Goal: Task Accomplishment & Management: Manage account settings

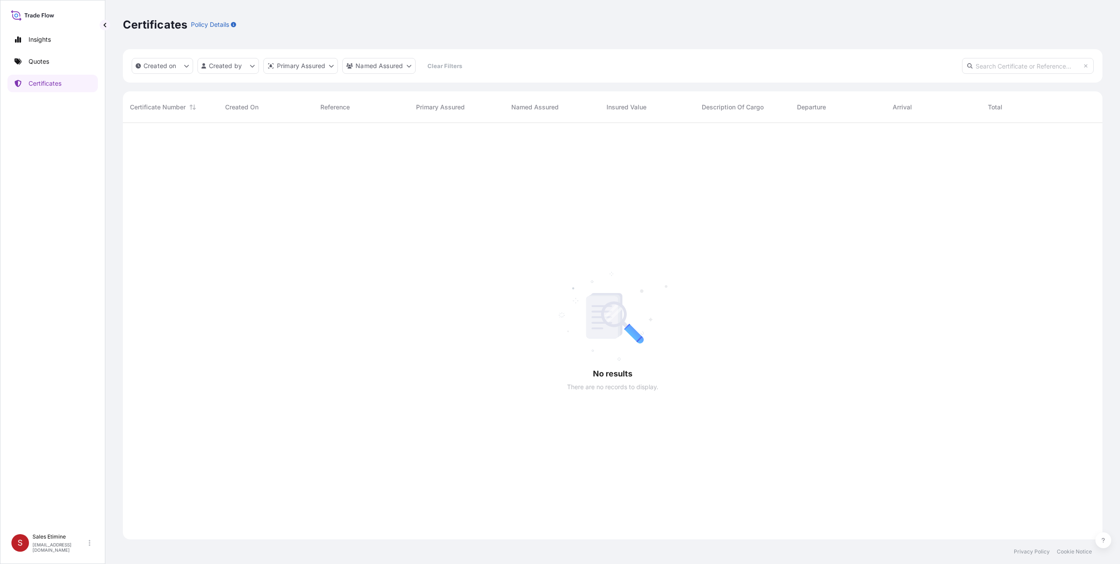
scroll to position [441, 973]
click at [43, 61] on p "Quotes" at bounding box center [39, 61] width 21 height 9
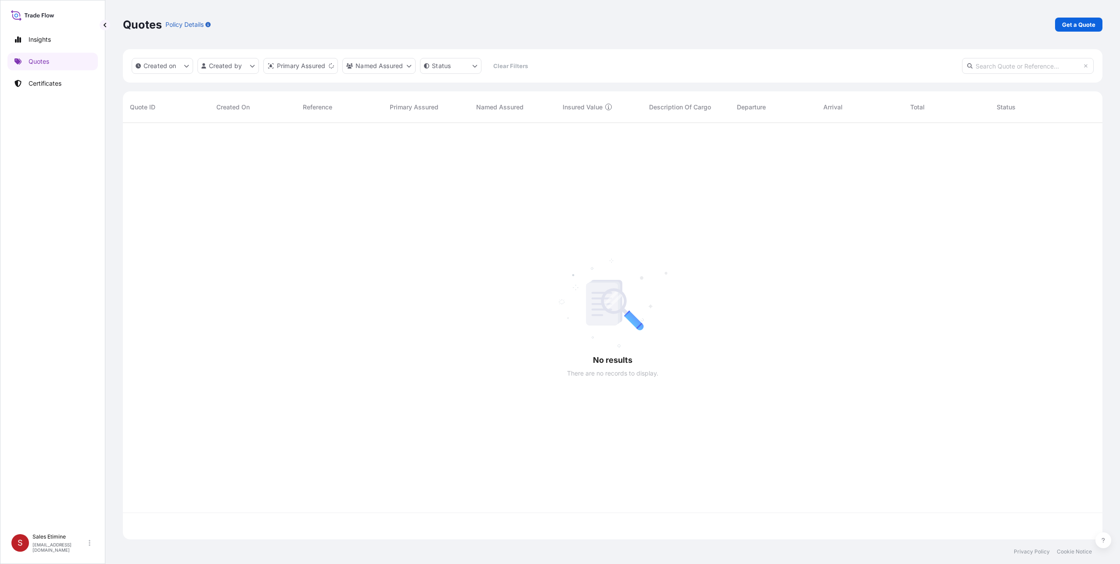
scroll to position [414, 973]
click at [221, 363] on div "64071 [DATE] AM [PERSON_NAME] testing Etimine S.A. test € 11 , 000 . 00 test on…" at bounding box center [613, 317] width 980 height 389
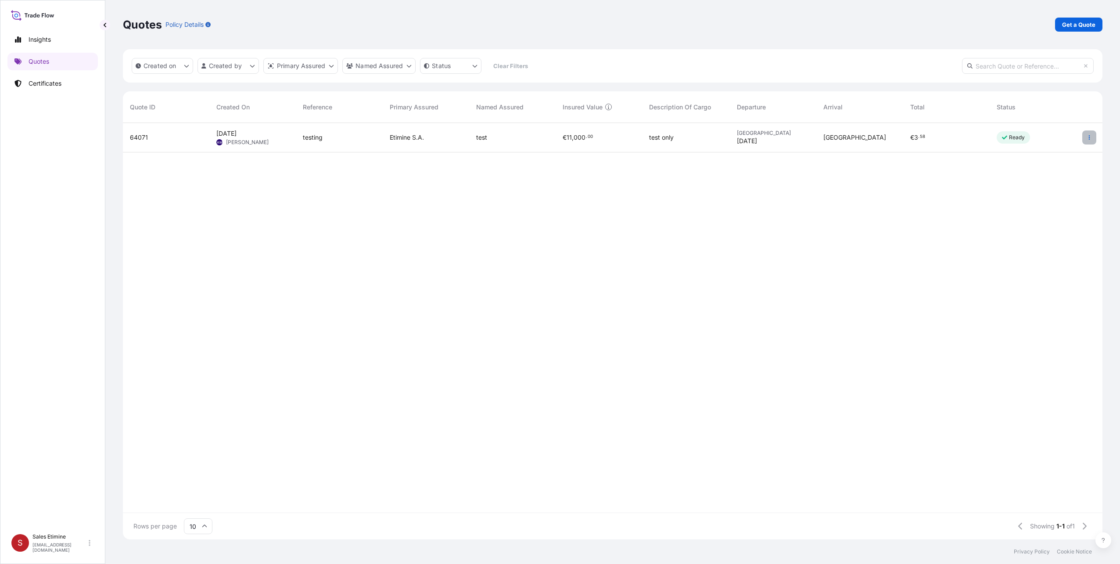
click at [1091, 137] on icon "button" at bounding box center [1089, 137] width 5 height 5
drag, startPoint x: 158, startPoint y: 135, endPoint x: 142, endPoint y: 138, distance: 15.8
click at [142, 138] on span "64071" at bounding box center [139, 137] width 18 height 9
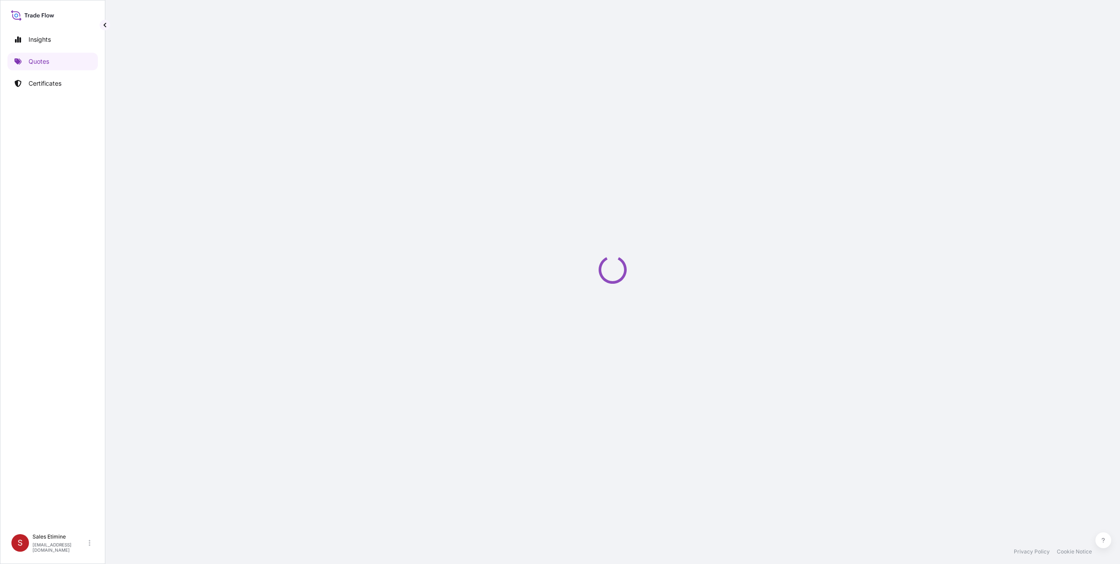
select select "Sea"
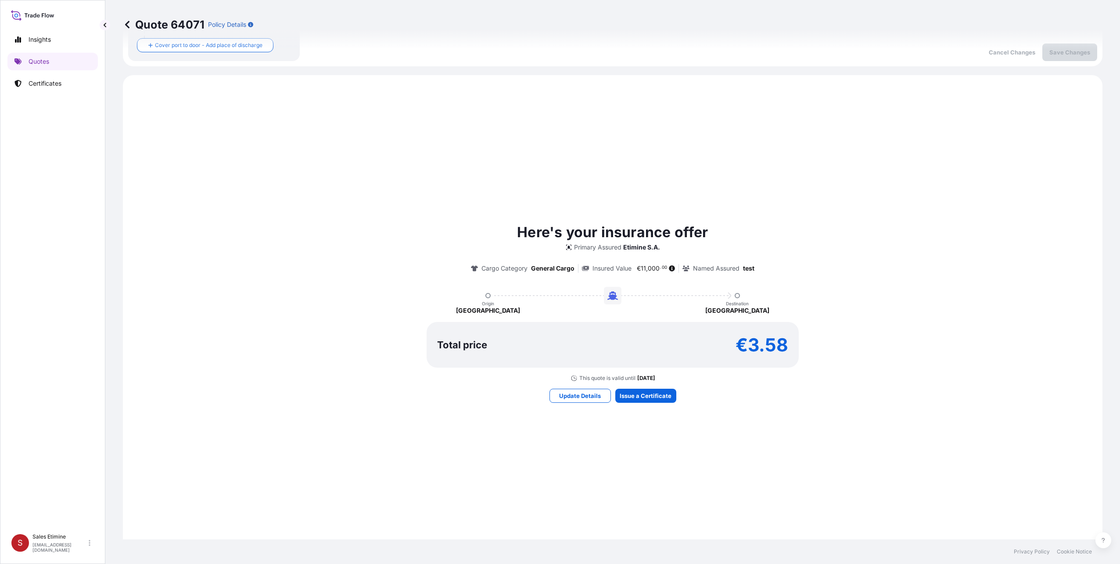
scroll to position [262, 0]
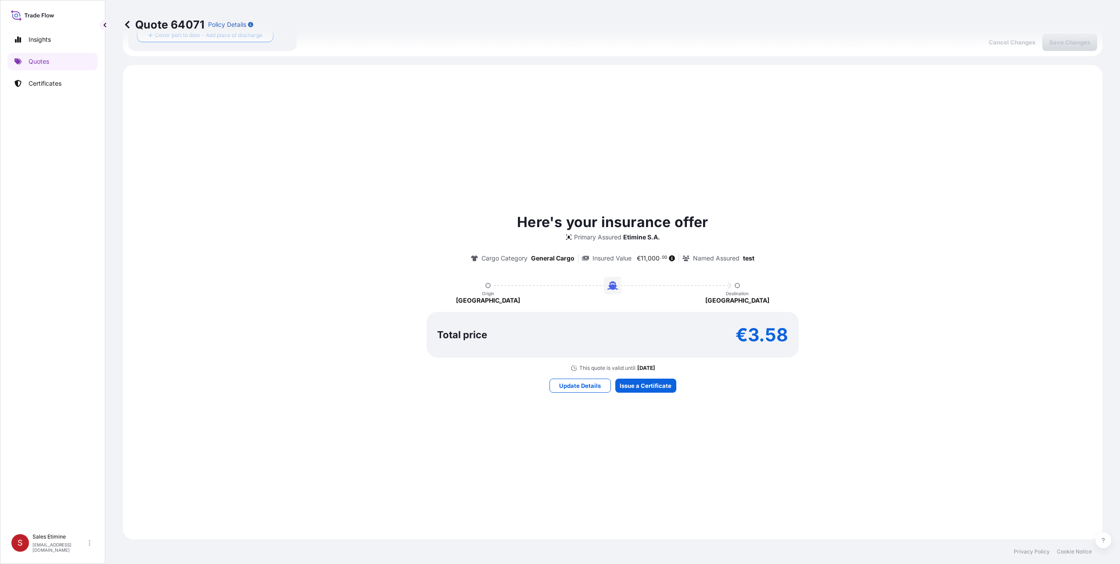
click at [251, 404] on div "Here's your insurance offer Primary Assured Etimine S.A. Cargo Category General…" at bounding box center [612, 302] width 955 height 450
click at [202, 205] on div "Here's your insurance offer Primary Assured Etimine S.A. Cargo Category General…" at bounding box center [612, 302] width 955 height 450
click at [571, 384] on p "Update Details" at bounding box center [580, 385] width 42 height 9
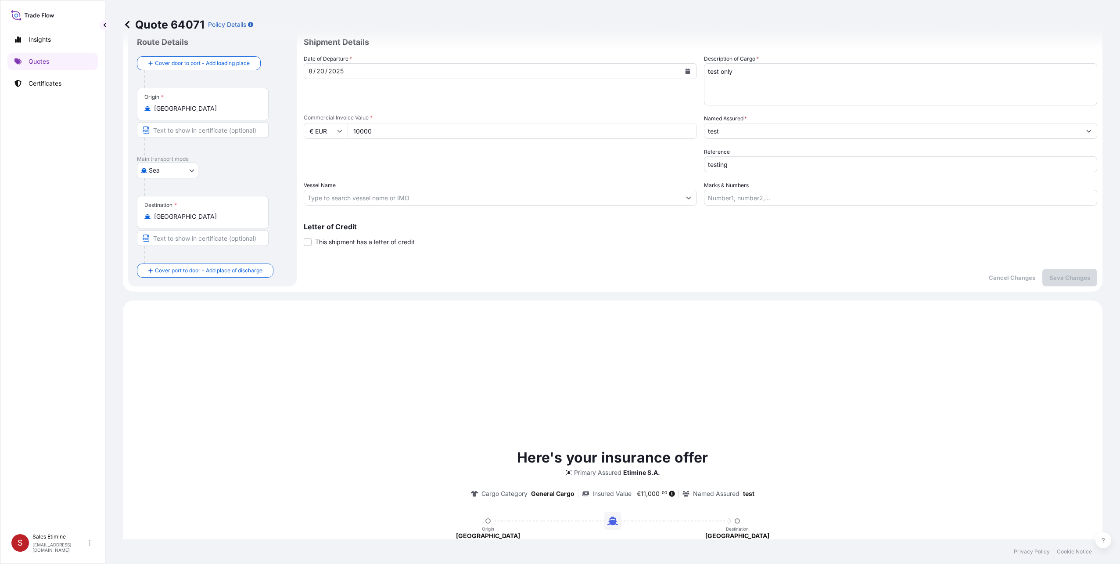
scroll to position [14, 0]
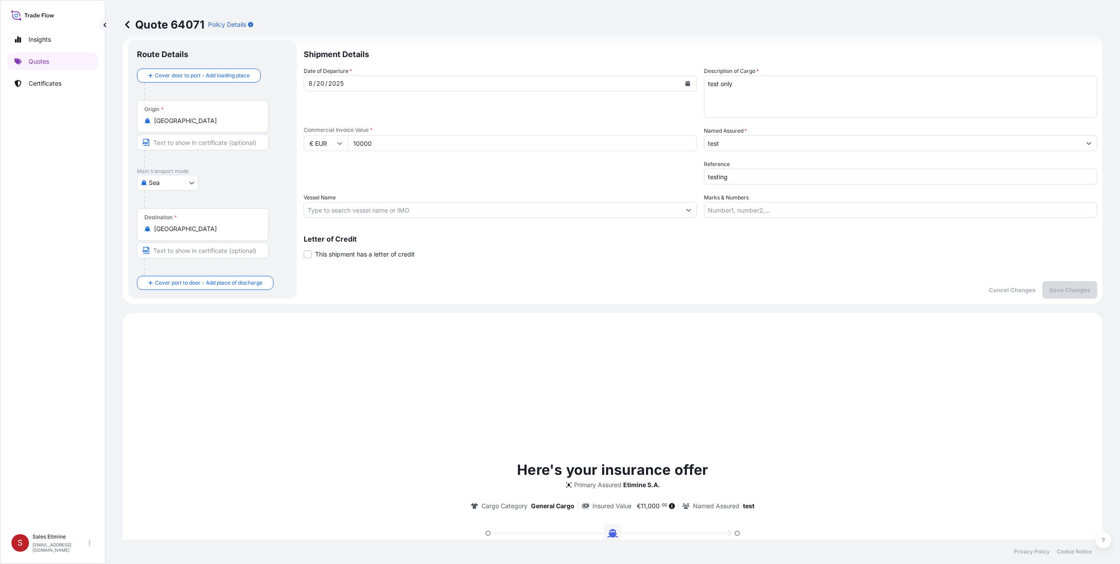
click at [191, 182] on body "Insights Quotes Certificates S Sales Etimine [EMAIL_ADDRESS][DOMAIN_NAME] Quote…" at bounding box center [560, 282] width 1120 height 564
click at [162, 235] on span "Sea" at bounding box center [159, 237] width 11 height 9
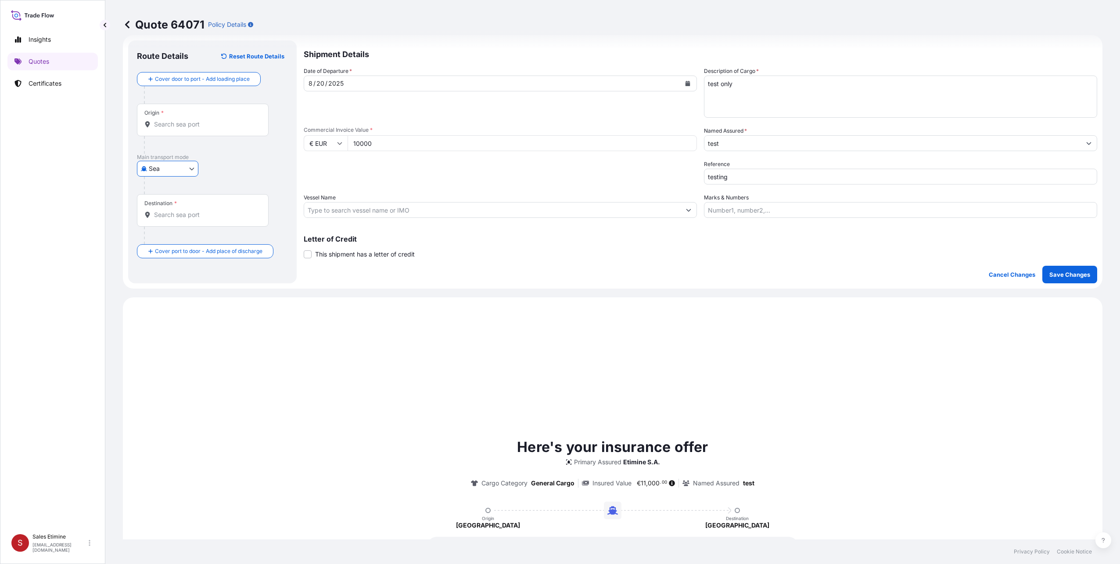
click at [1061, 145] on input "test" at bounding box center [893, 143] width 377 height 16
click at [1081, 143] on button "Show suggestions" at bounding box center [1089, 143] width 16 height 16
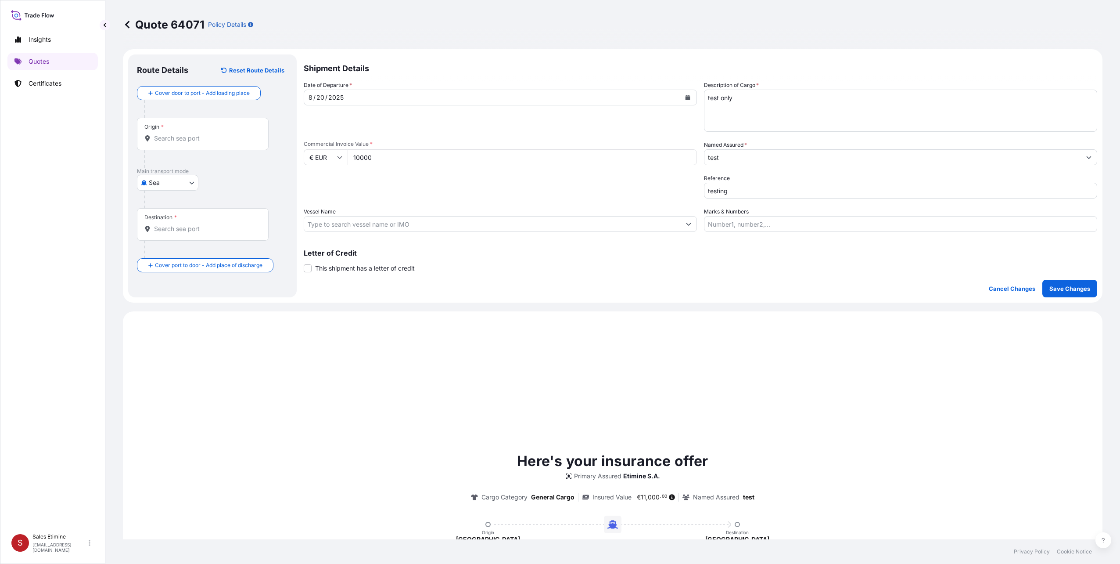
click at [39, 13] on icon at bounding box center [32, 15] width 43 height 13
click at [31, 60] on p "Quotes" at bounding box center [39, 61] width 21 height 9
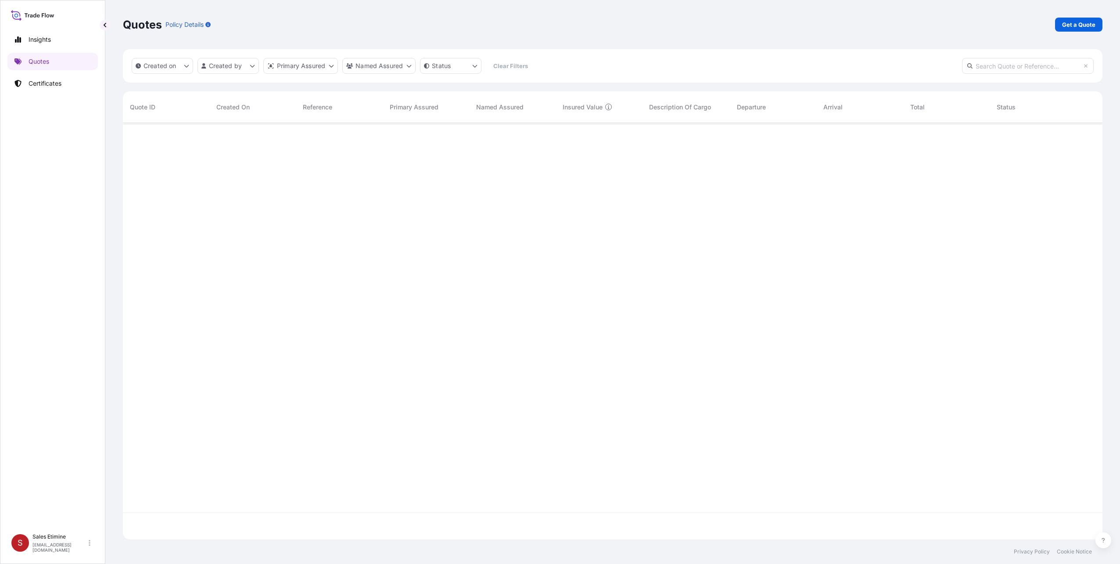
scroll to position [414, 973]
click at [1069, 25] on p "Get a Quote" at bounding box center [1078, 24] width 33 height 9
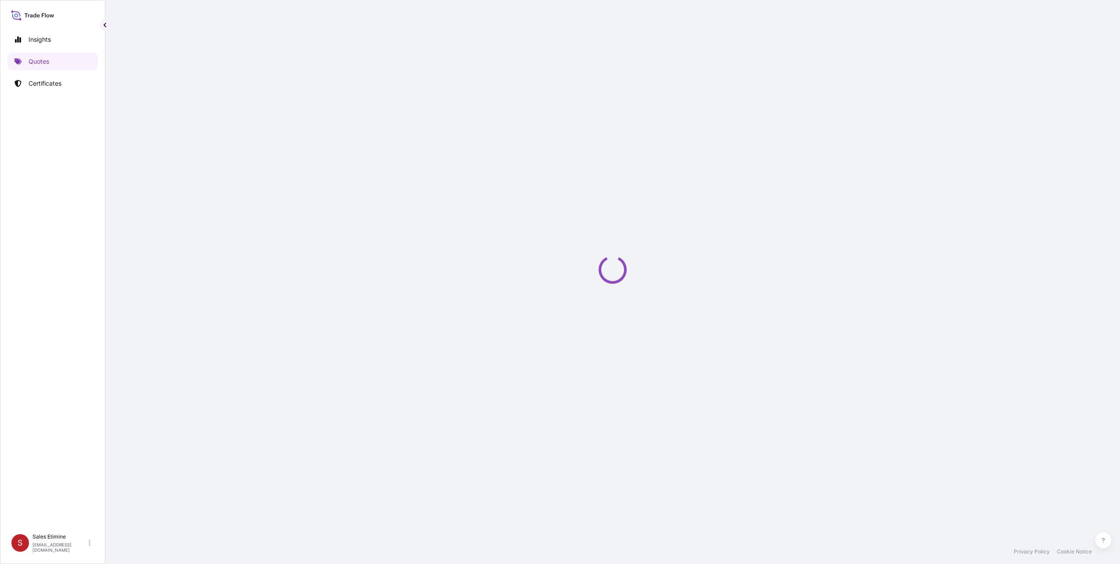
select select "Sea"
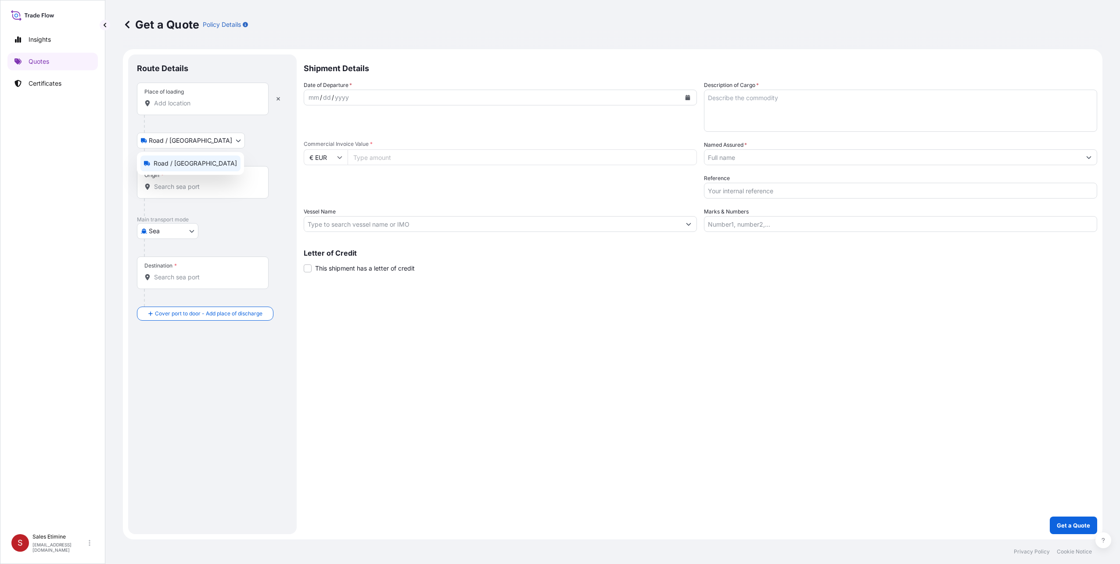
click at [192, 141] on body "Insights Quotes Certificates S Sales Etimine [EMAIL_ADDRESS][DOMAIN_NAME] Get a…" at bounding box center [560, 282] width 1120 height 564
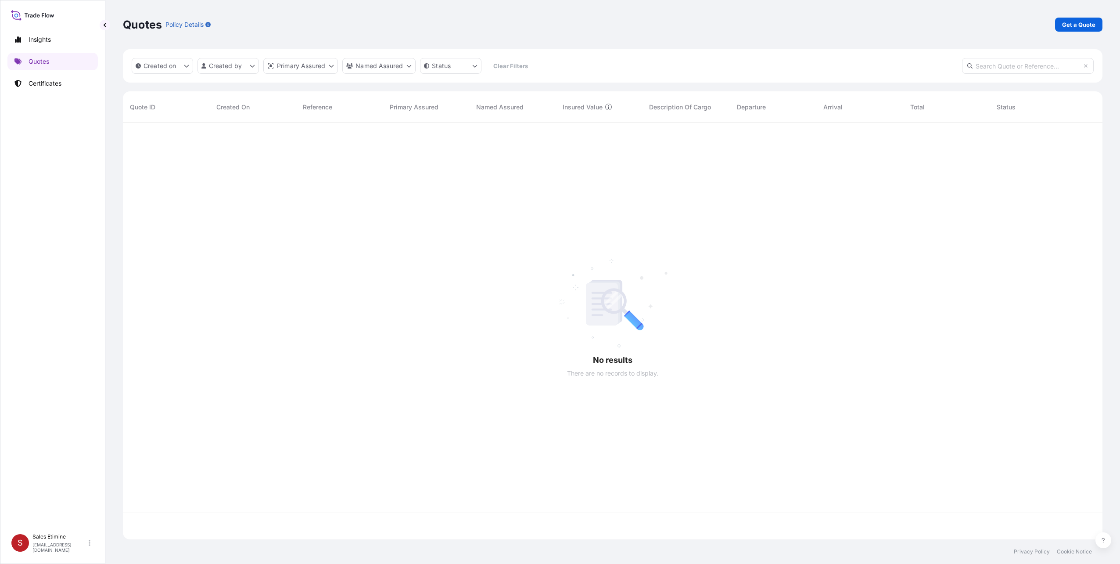
scroll to position [414, 973]
click at [141, 136] on span "64071" at bounding box center [139, 137] width 18 height 9
select select "Sea"
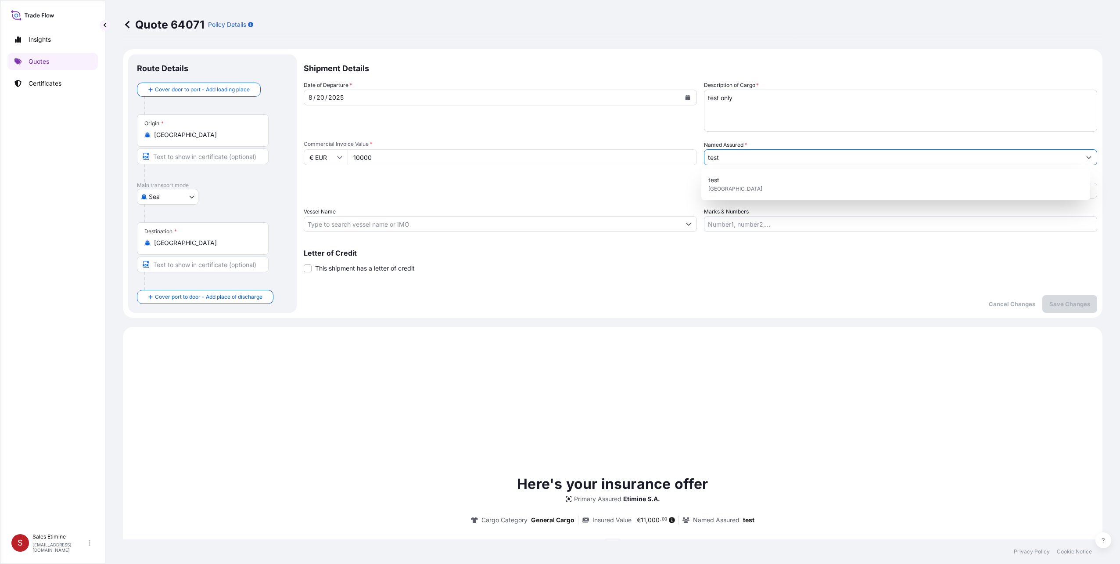
click at [720, 155] on input "test" at bounding box center [893, 157] width 377 height 16
drag, startPoint x: 720, startPoint y: 155, endPoint x: 697, endPoint y: 157, distance: 23.3
click at [697, 157] on div "Date of Departure * [DATE] Cargo Category * General Cargo Description of Cargo …" at bounding box center [701, 156] width 794 height 151
type input "E"
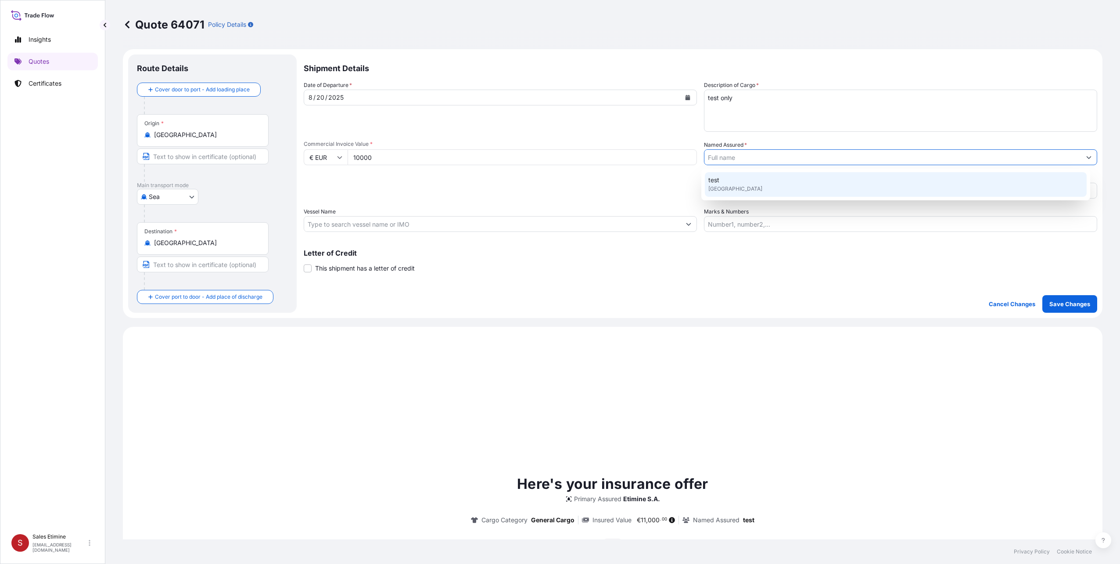
click at [738, 158] on input "Named Assured *" at bounding box center [893, 157] width 377 height 16
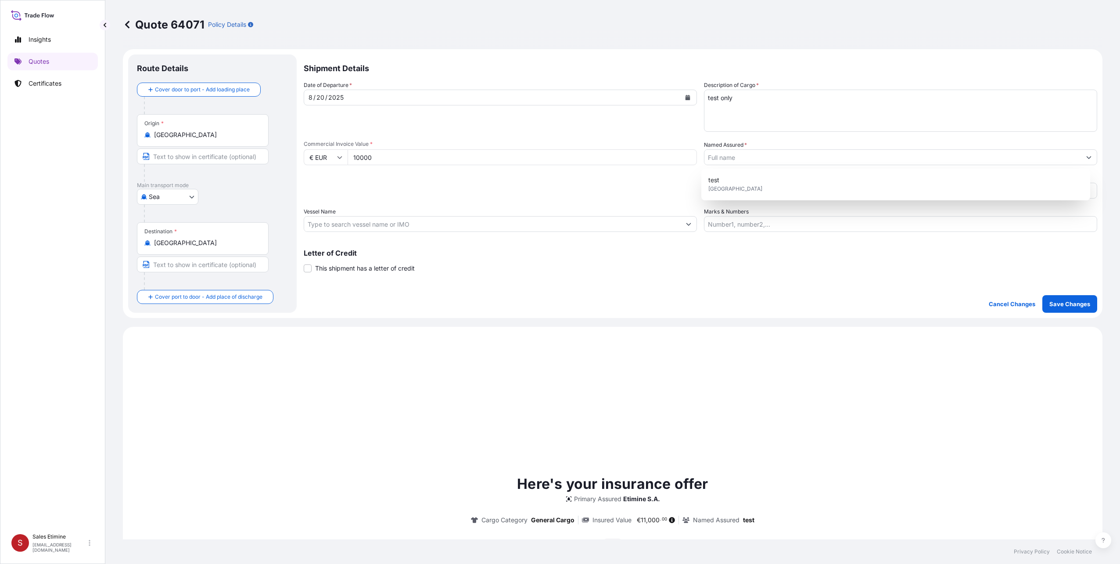
click at [887, 421] on div "Here's your insurance offer Primary Assured Etimine S.A. Cargo Category General…" at bounding box center [612, 564] width 955 height 450
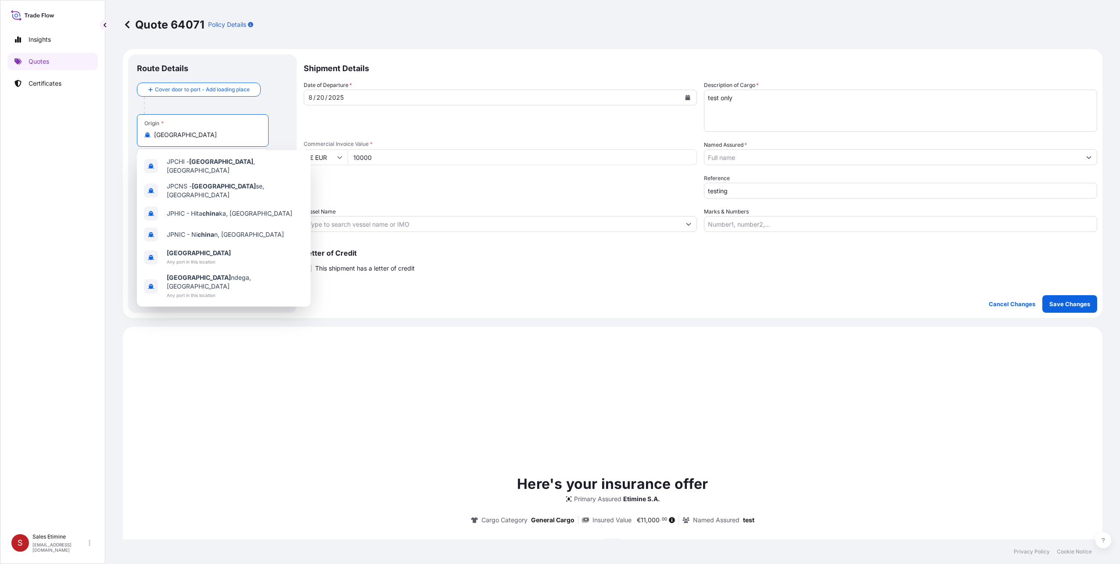
click at [178, 134] on input "[GEOGRAPHIC_DATA]" at bounding box center [206, 134] width 104 height 9
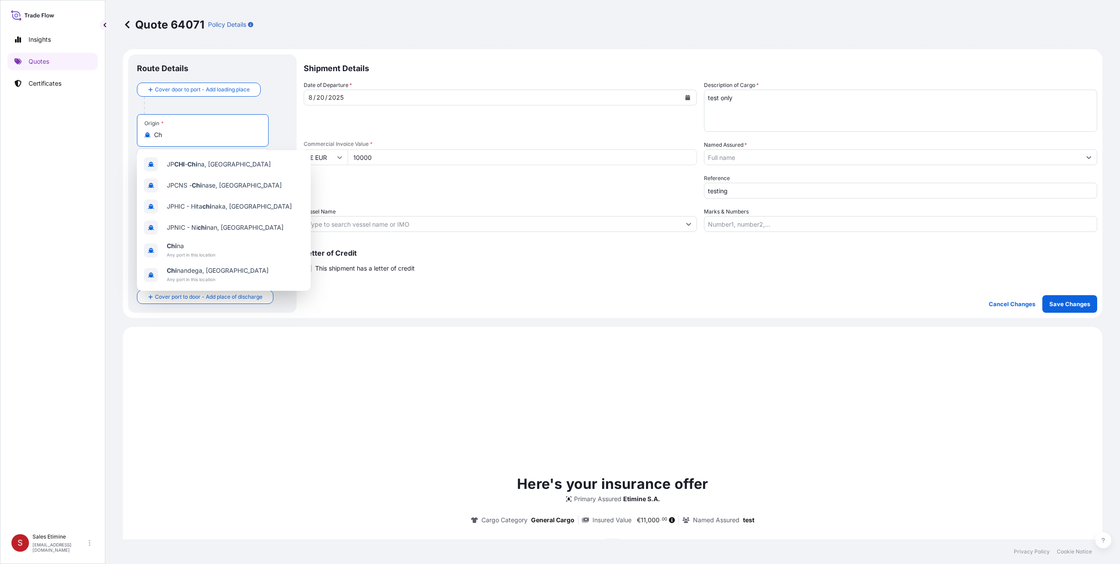
type input "C"
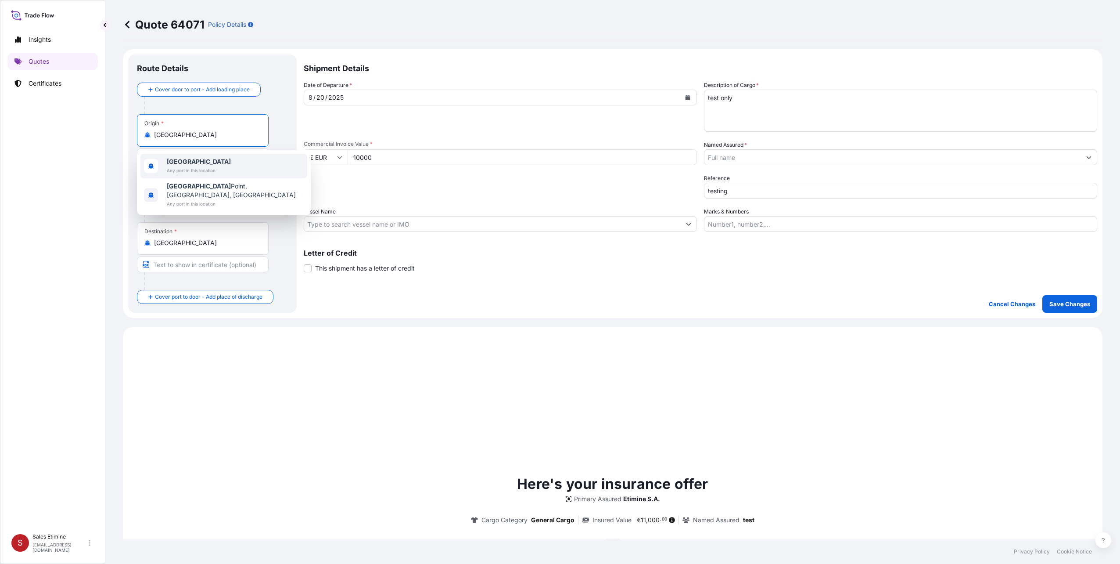
click at [173, 167] on span "Any port in this location" at bounding box center [199, 170] width 64 height 9
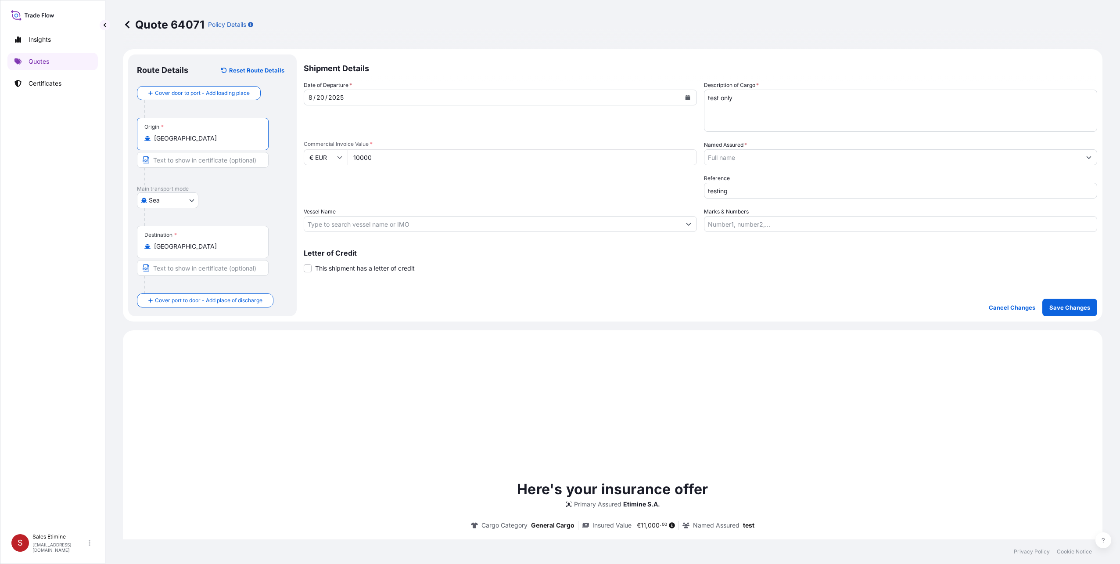
type input "[GEOGRAPHIC_DATA]"
click at [178, 248] on input "[GEOGRAPHIC_DATA]" at bounding box center [206, 246] width 104 height 9
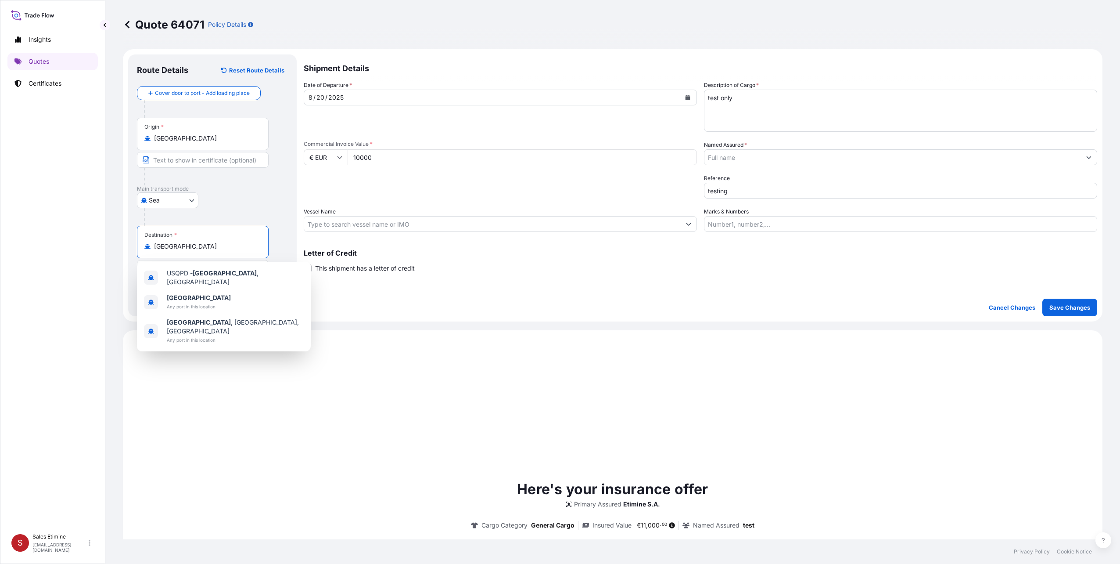
drag, startPoint x: 178, startPoint y: 248, endPoint x: 151, endPoint y: 242, distance: 28.0
click at [151, 243] on div "[GEOGRAPHIC_DATA]" at bounding box center [202, 246] width 117 height 9
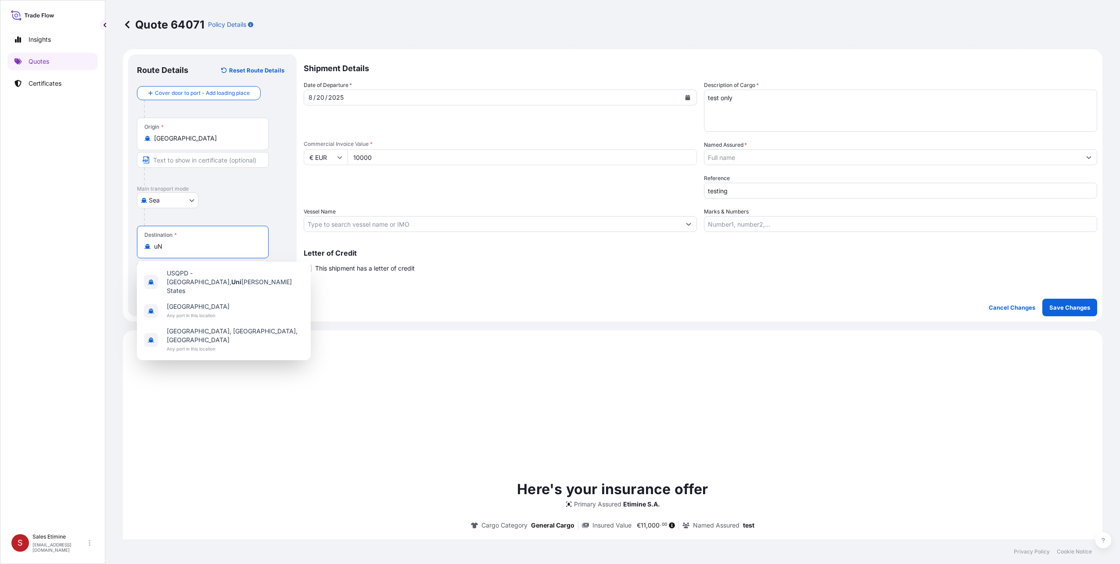
type input "u"
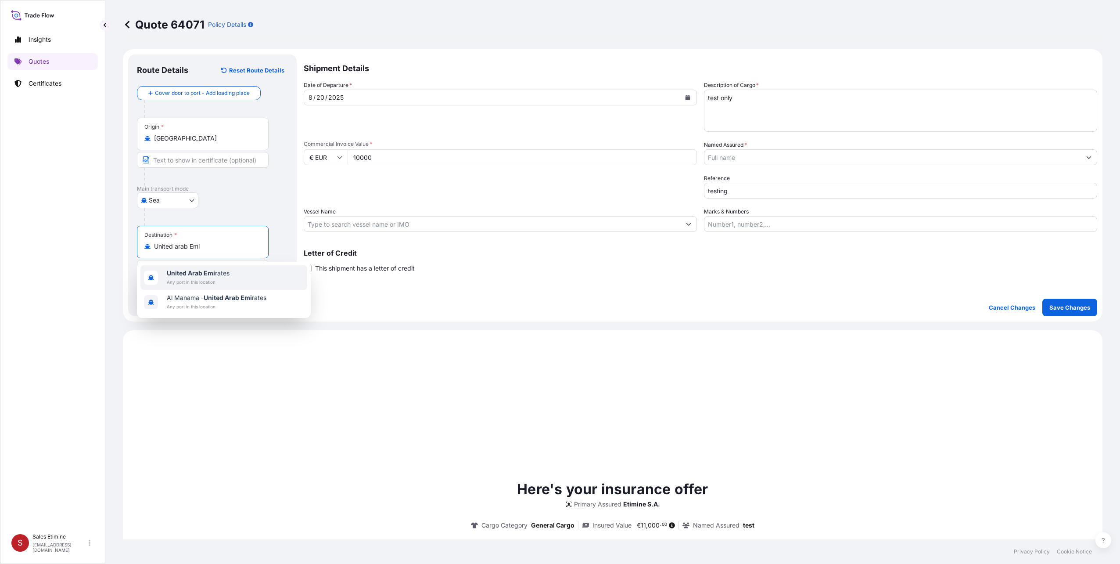
click at [198, 278] on span "Any port in this location" at bounding box center [198, 281] width 63 height 9
type input "[GEOGRAPHIC_DATA]"
click at [340, 156] on icon at bounding box center [339, 157] width 5 height 5
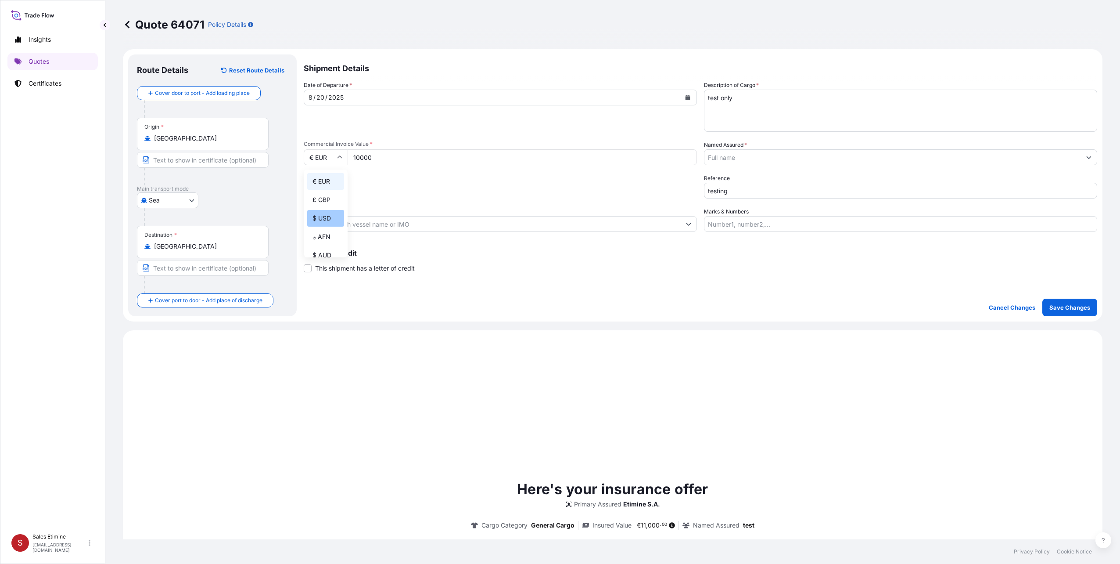
click at [318, 217] on div "$ USD" at bounding box center [325, 218] width 37 height 17
type input "$ USD"
click at [452, 178] on div "Packing Category Type to search a container mode Please select a primary mode o…" at bounding box center [500, 186] width 393 height 25
click at [718, 153] on input "Named Assured *" at bounding box center [893, 157] width 377 height 16
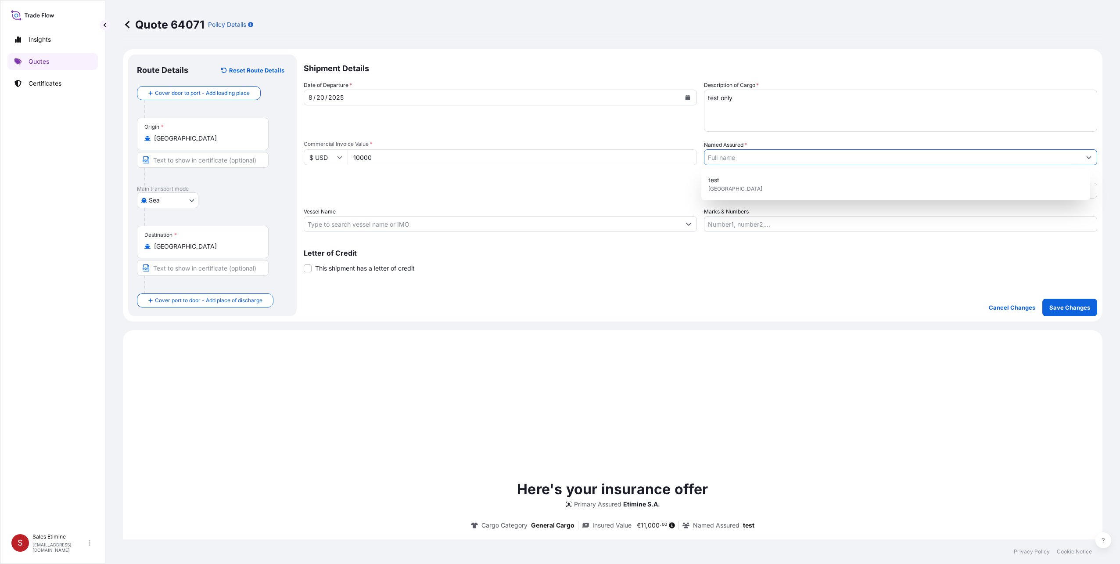
type input "a"
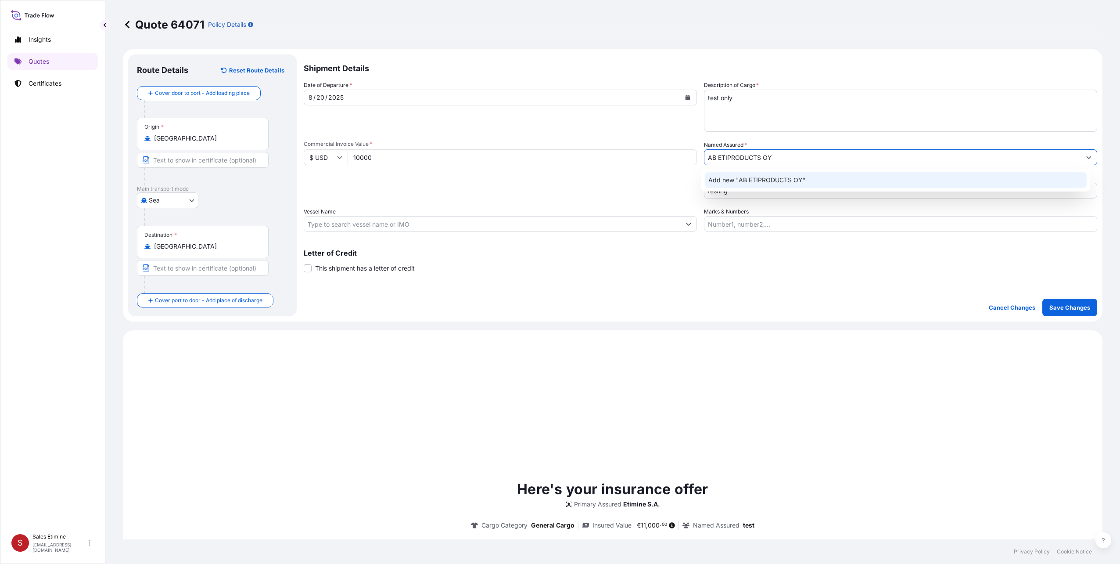
click at [817, 186] on div "Add new "AB ETIPRODUCTS OY"" at bounding box center [896, 180] width 382 height 16
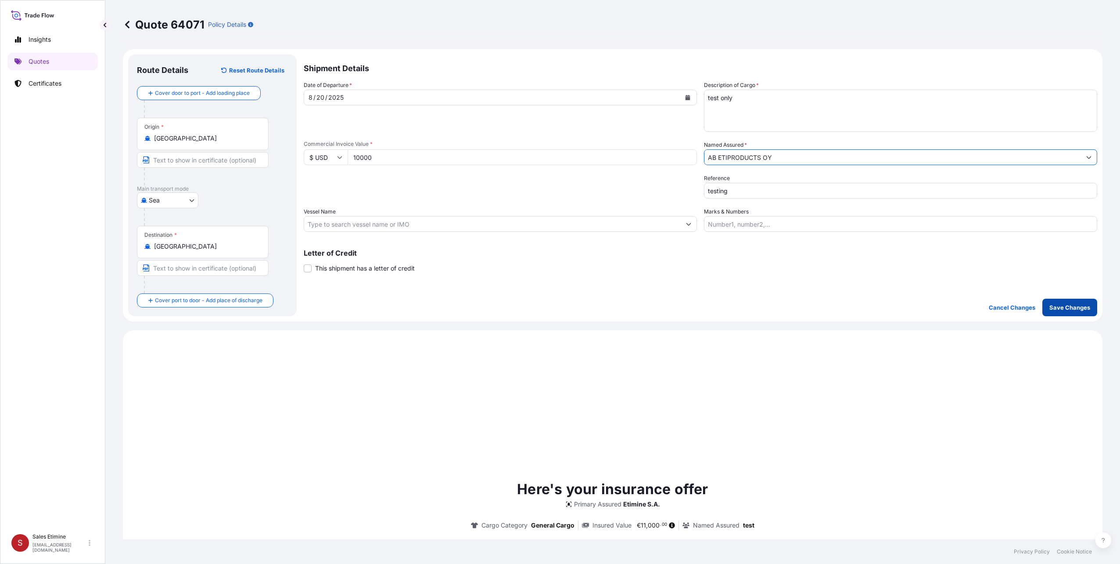
type input "AB ETIPRODUCTS OY"
click at [1065, 306] on p "Save Changes" at bounding box center [1070, 307] width 41 height 9
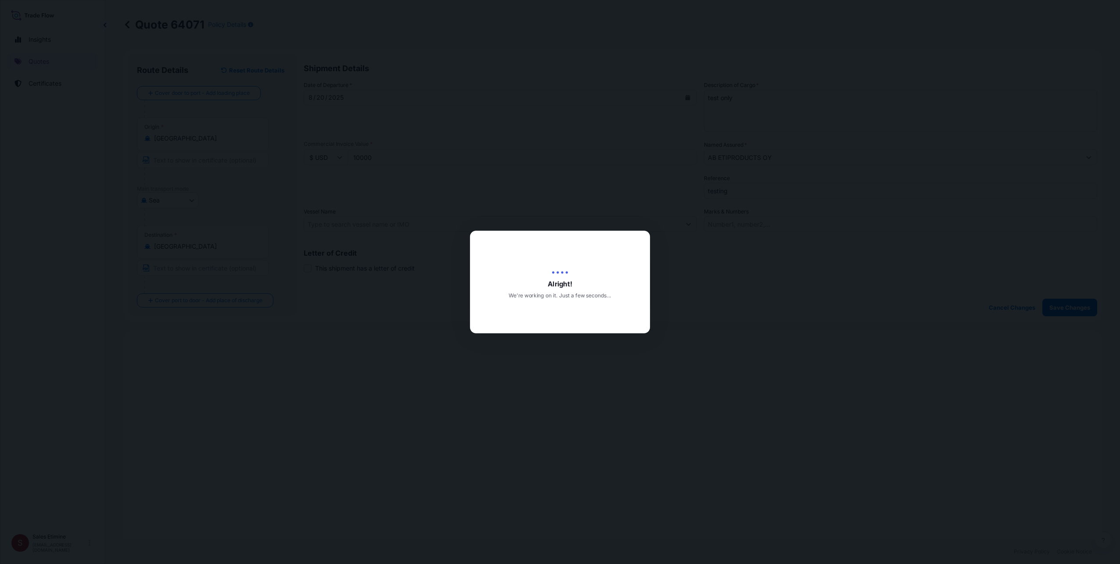
type input "[DATE]"
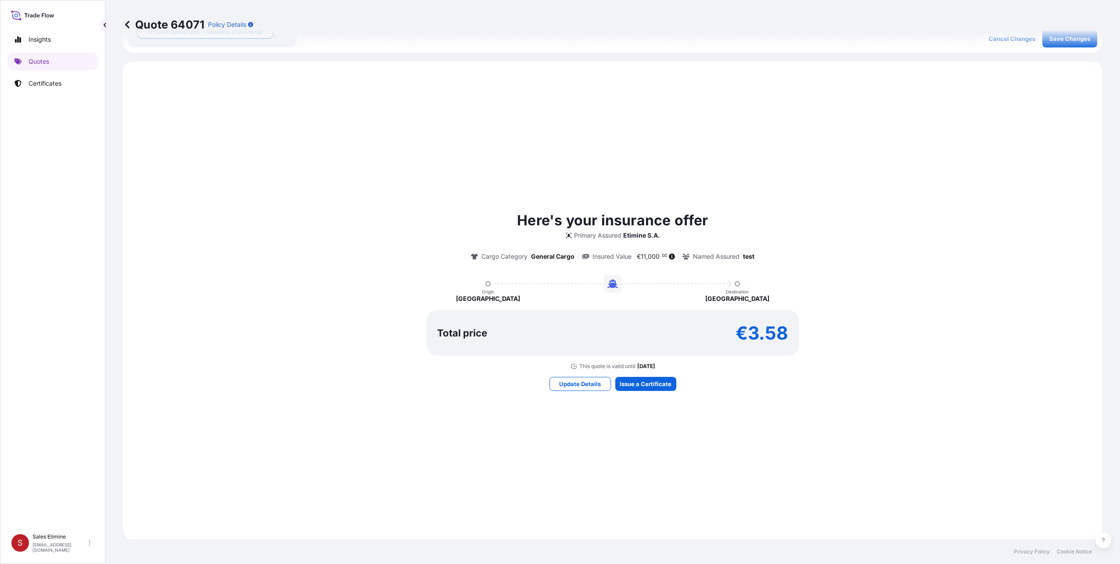
select select "Sea"
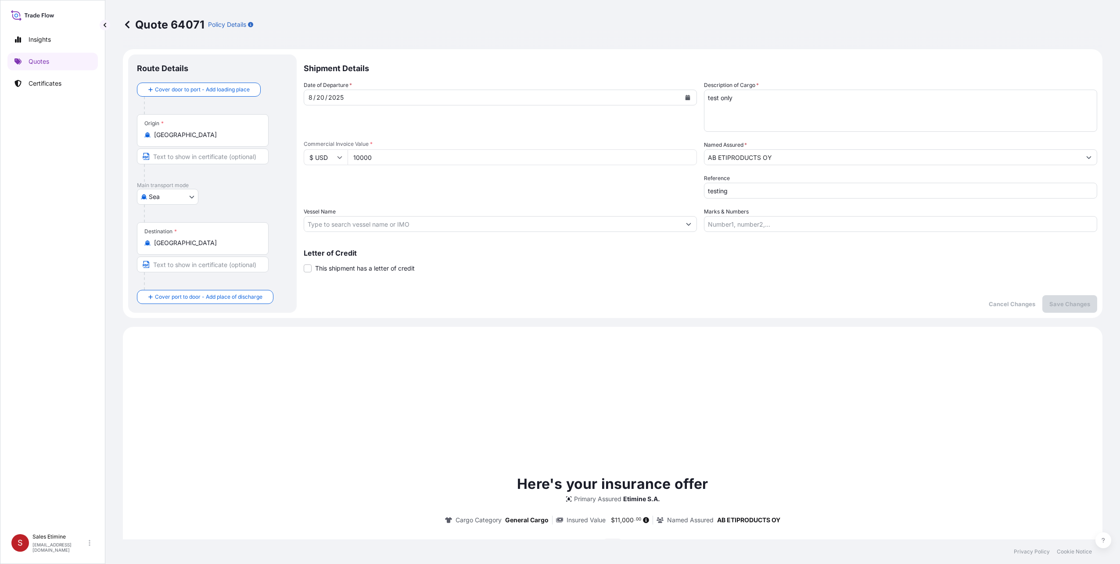
click at [373, 156] on input "10000" at bounding box center [522, 157] width 349 height 16
type input "1"
click at [657, 396] on div "Here's your insurance offer Primary Assured Etimine S.A. Cargo Category General…" at bounding box center [612, 564] width 955 height 450
click at [1071, 300] on p "Save Changes" at bounding box center [1070, 303] width 41 height 9
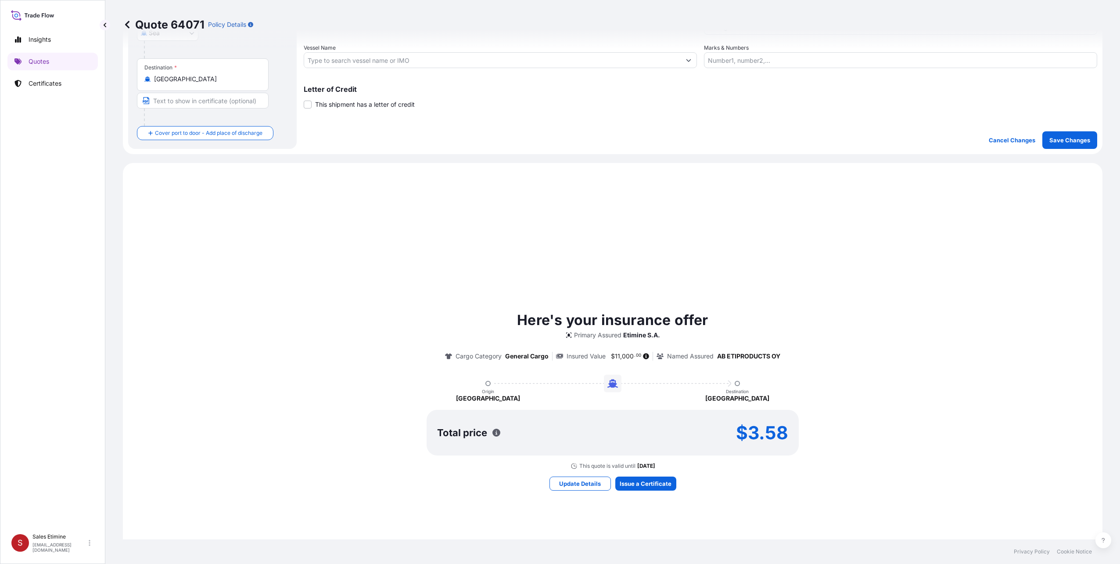
scroll to position [262, 0]
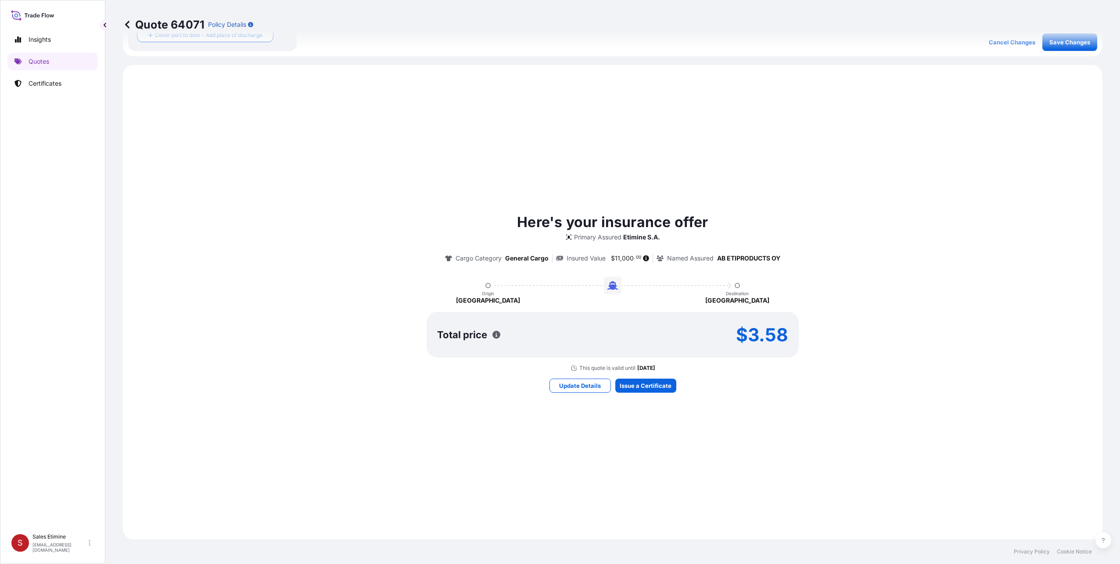
select select "Sea"
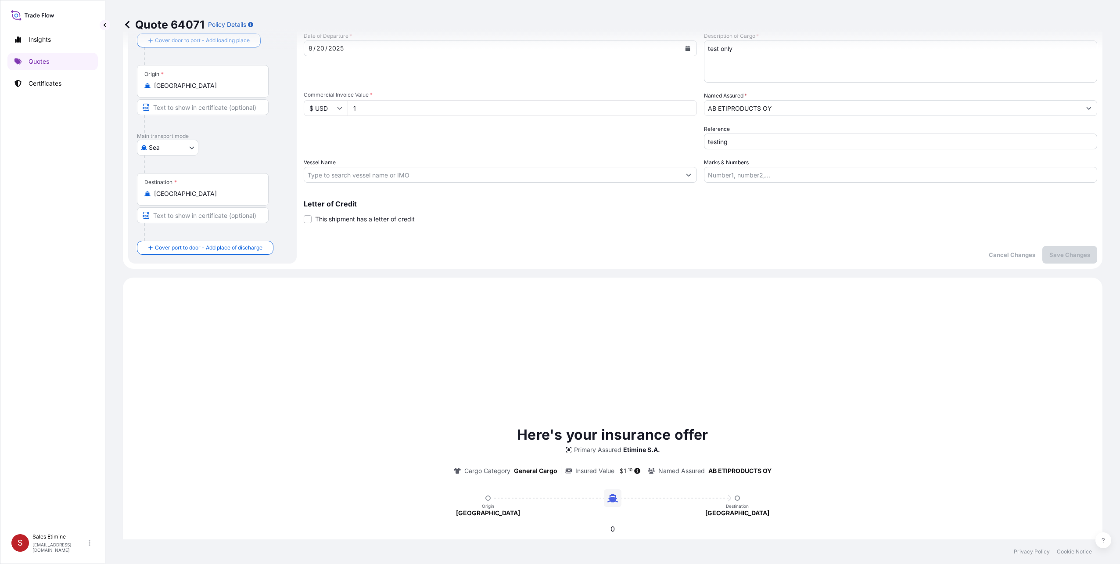
scroll to position [0, 0]
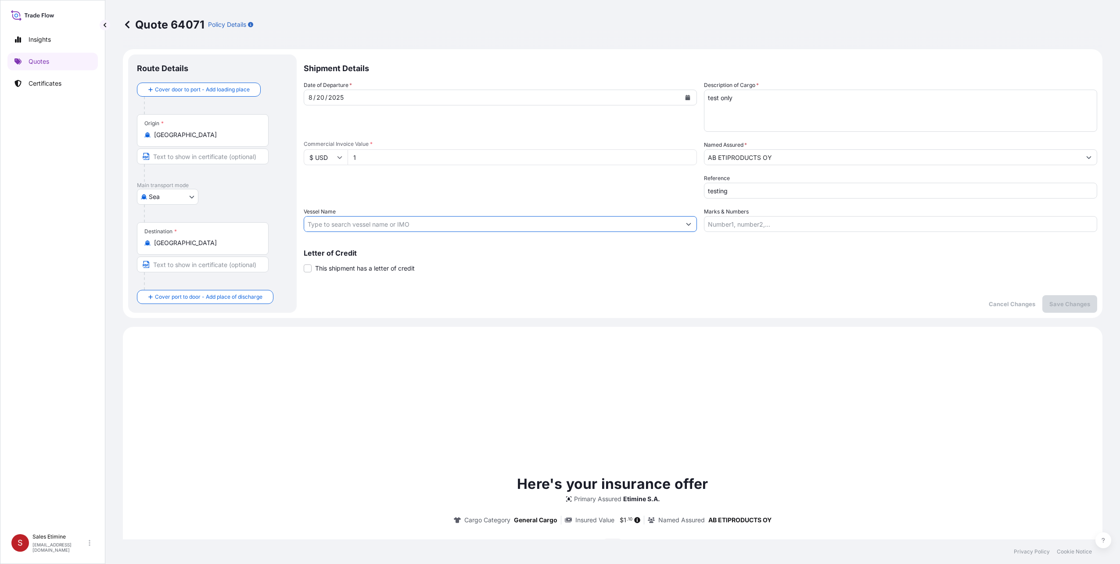
click at [349, 223] on input "Vessel Name" at bounding box center [492, 224] width 377 height 16
type input "t"
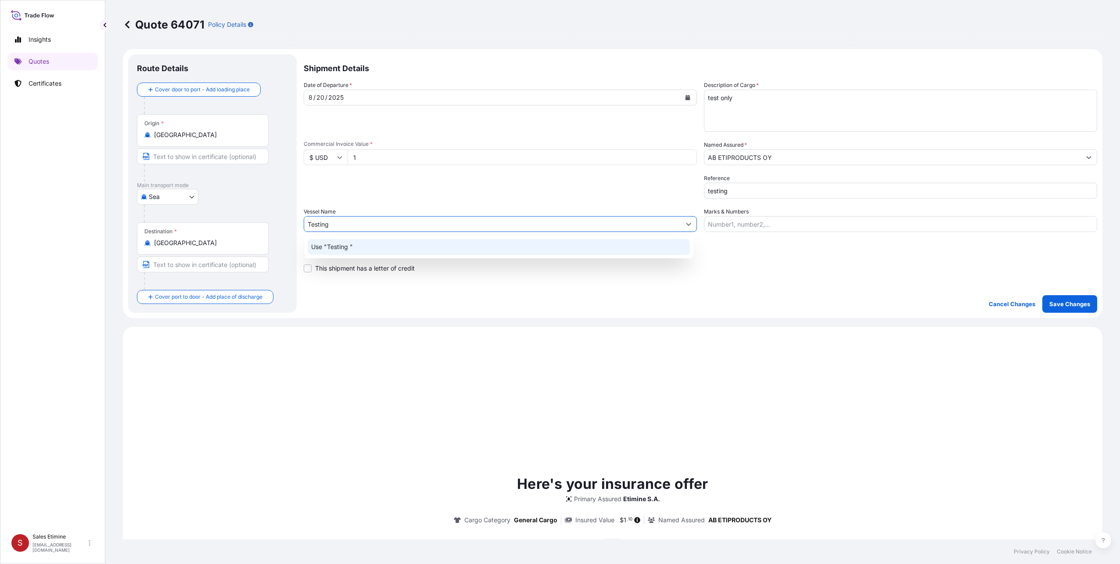
type input "Testing"
click at [398, 402] on div "Here's your insurance offer Primary Assured Etimine S.A. Cargo Category General…" at bounding box center [612, 545] width 955 height 413
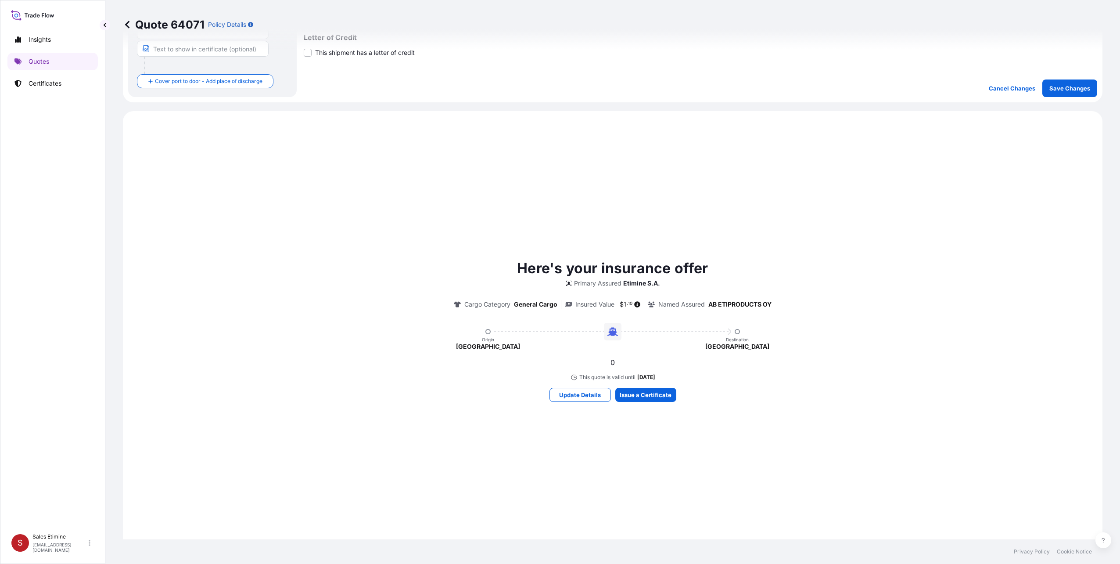
scroll to position [219, 0]
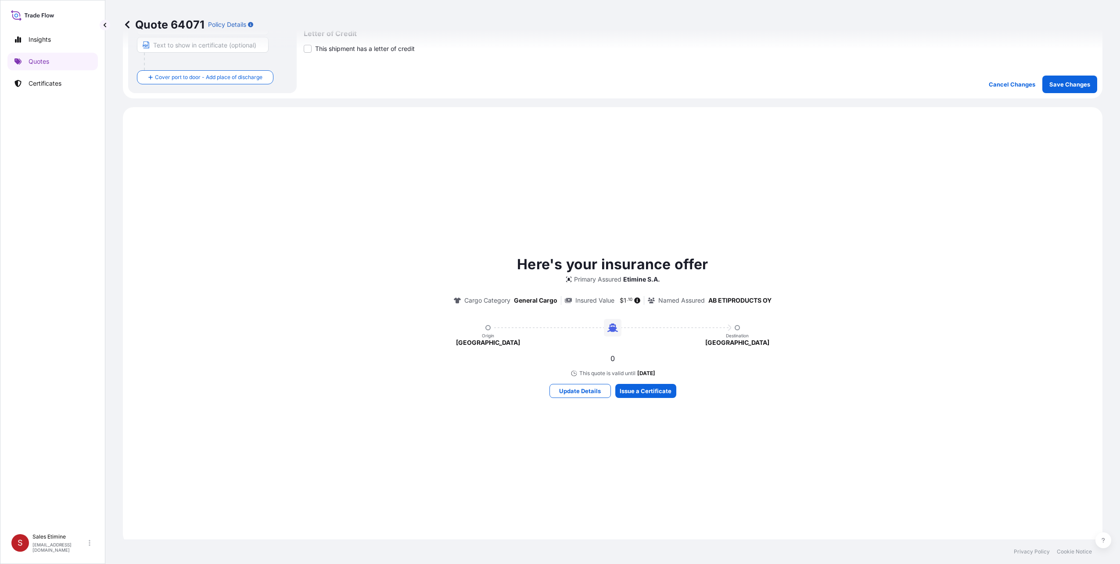
click at [566, 278] on icon at bounding box center [568, 279] width 7 height 7
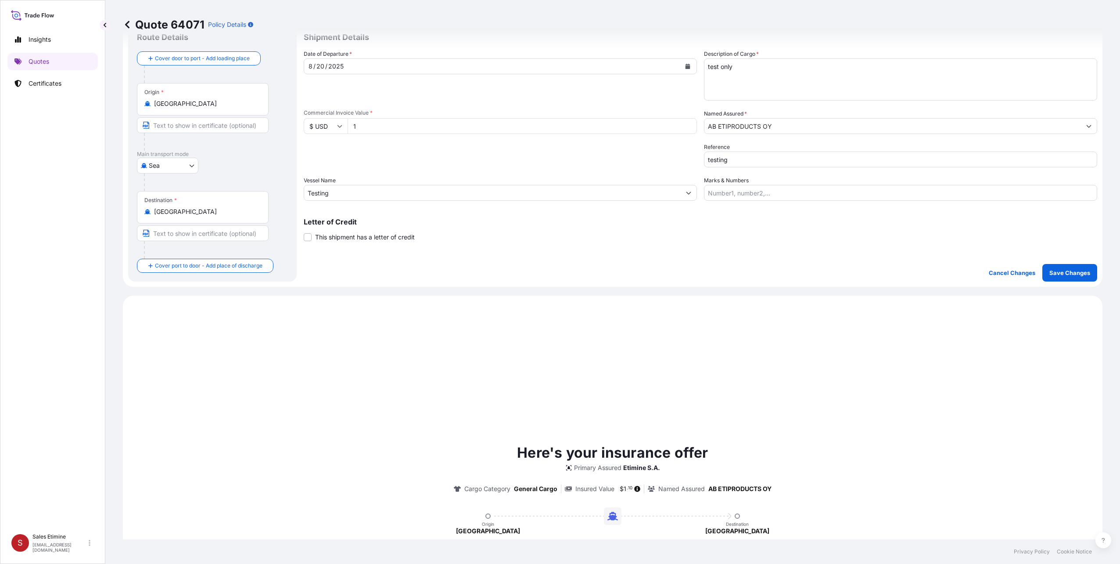
scroll to position [0, 0]
